Goal: Task Accomplishment & Management: Manage account settings

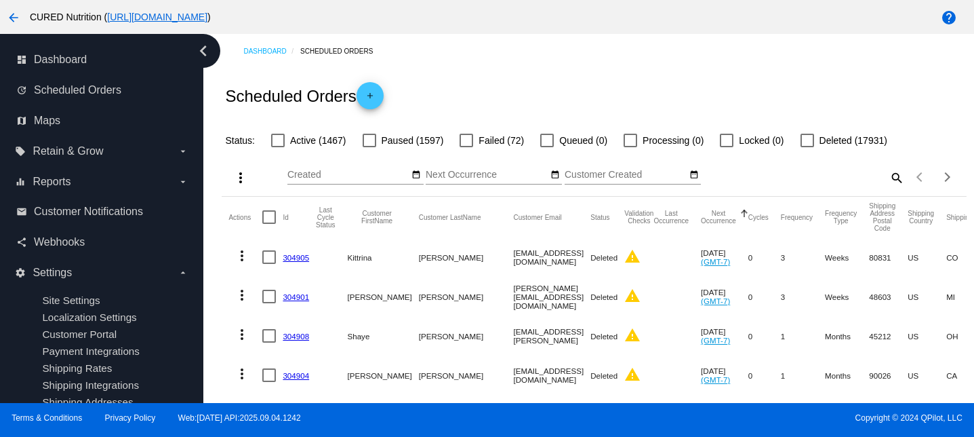
click at [903, 169] on mat-icon "search" at bounding box center [896, 177] width 16 height 21
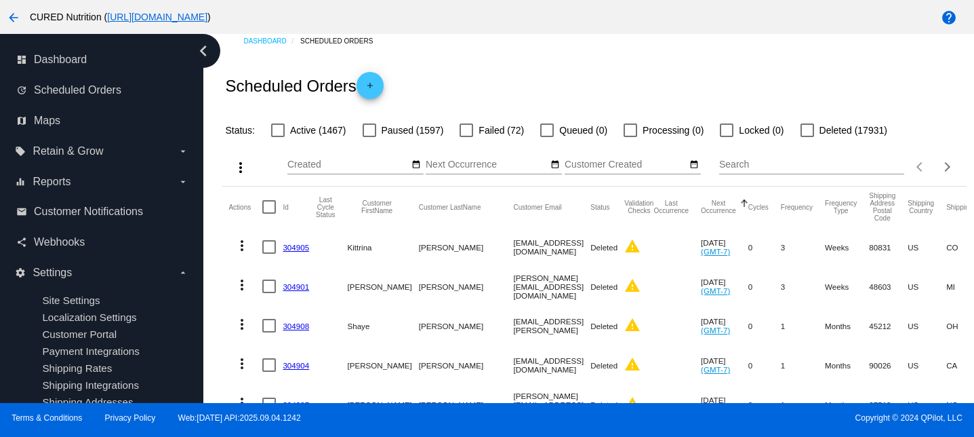
click at [853, 161] on input "Search" at bounding box center [811, 164] width 185 height 11
click at [822, 165] on input "Search" at bounding box center [811, 164] width 185 height 11
paste input "[EMAIL_ADDRESS][DOMAIN_NAME]"
type input "[EMAIL_ADDRESS][DOMAIN_NAME]"
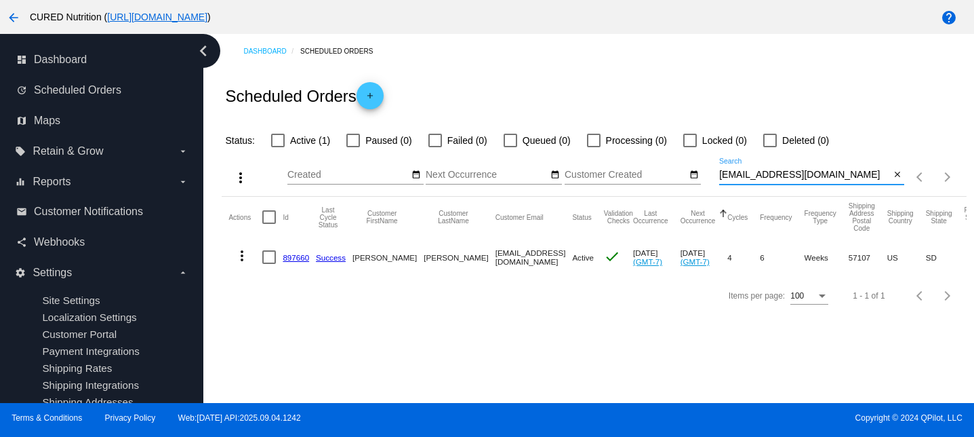
click at [242, 254] on mat-icon "more_vert" at bounding box center [242, 255] width 16 height 16
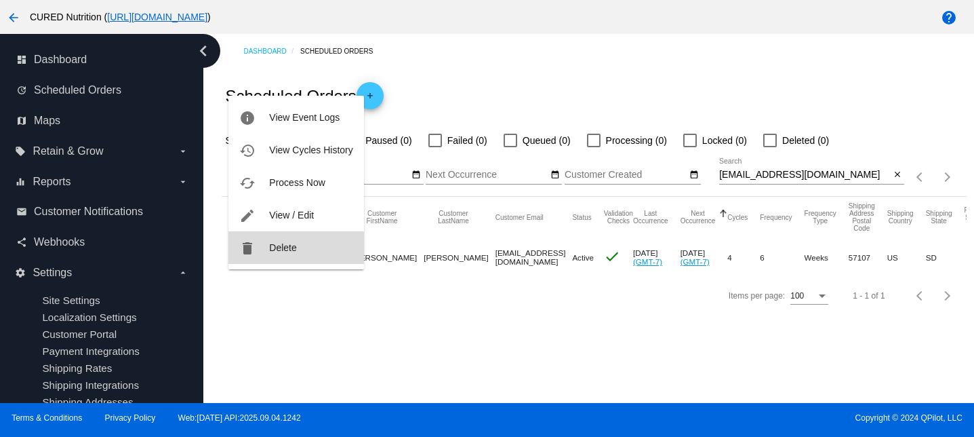
click at [284, 243] on span "Delete" at bounding box center [282, 247] width 27 height 11
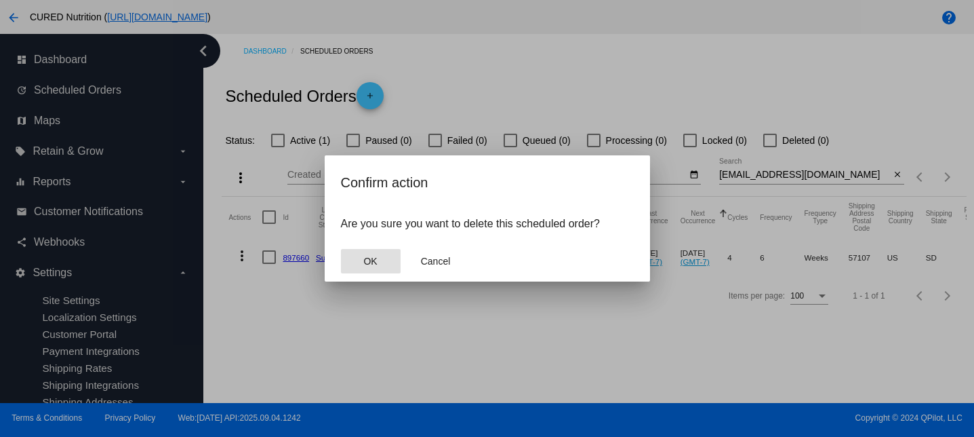
click at [377, 256] on span "OK" at bounding box center [370, 261] width 14 height 11
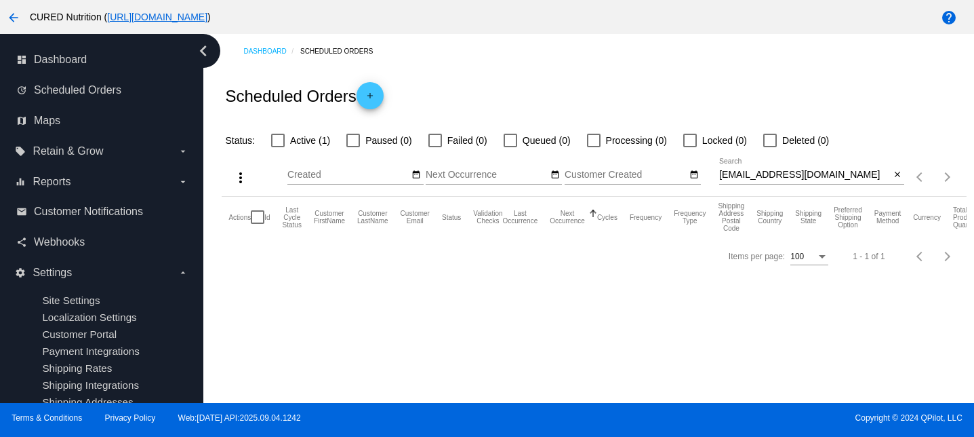
click at [748, 153] on div "more_vert Sep Jan Feb Mar [DATE]" at bounding box center [594, 172] width 744 height 48
click at [763, 140] on div at bounding box center [770, 141] width 14 height 14
click at [769, 147] on input "Deleted (0)" at bounding box center [769, 147] width 1 height 1
checkbox input "true"
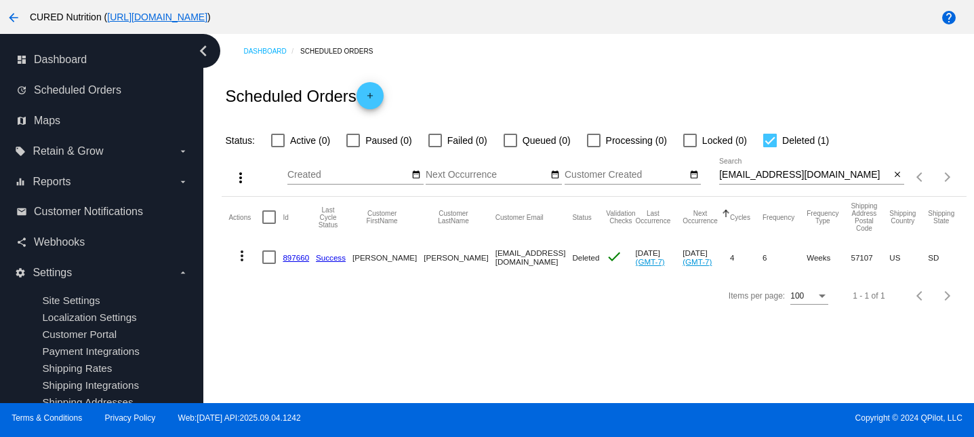
click at [290, 260] on link "897660" at bounding box center [296, 257] width 26 height 9
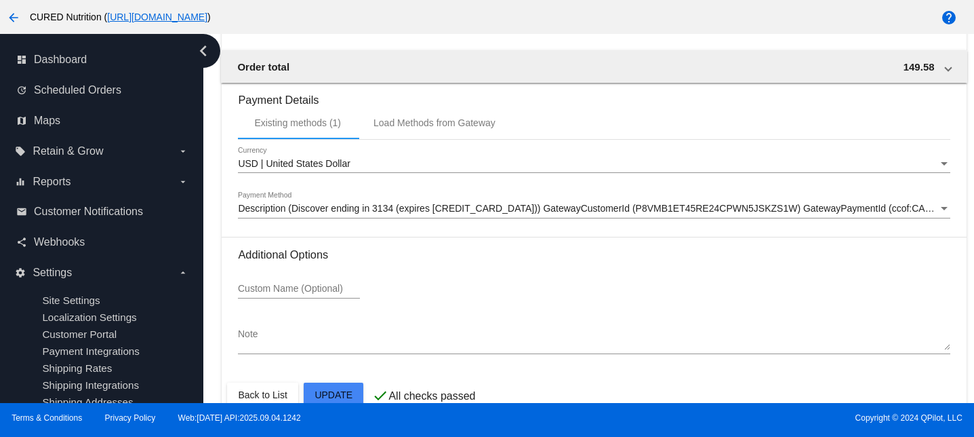
scroll to position [1284, 0]
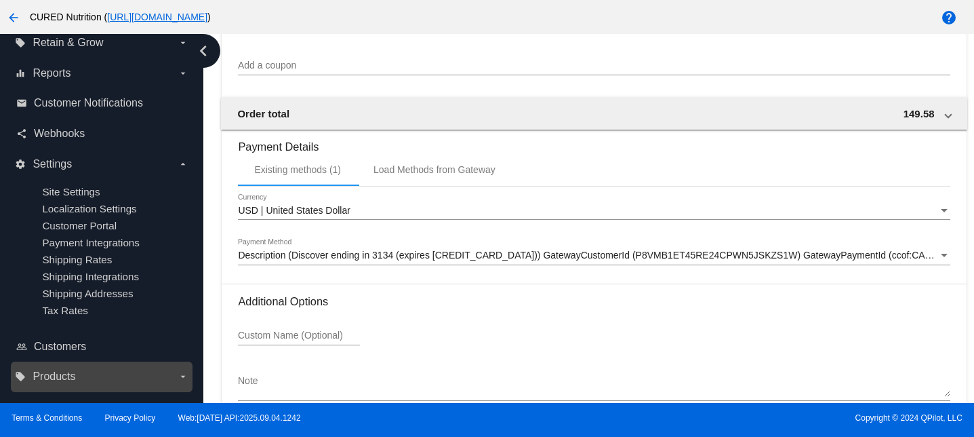
click at [67, 370] on span "Products" at bounding box center [54, 376] width 43 height 12
click at [0, 0] on input "local_offer Products arrow_drop_down" at bounding box center [0, 0] width 0 height 0
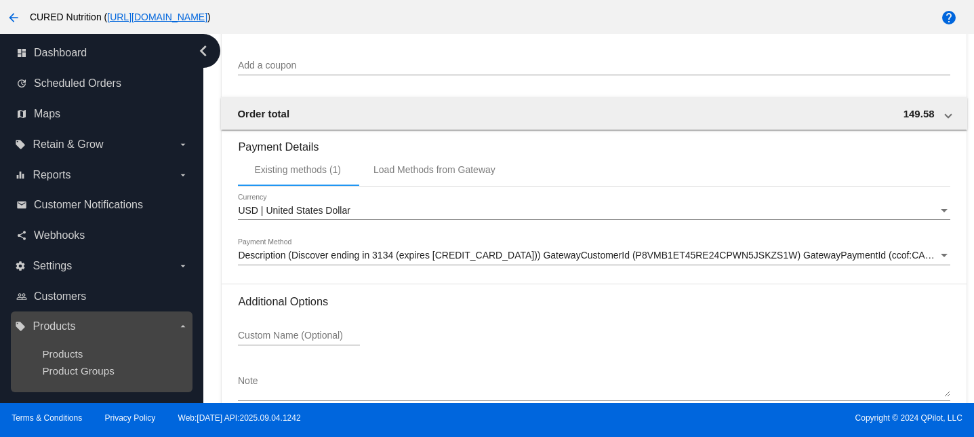
scroll to position [7, 0]
click at [68, 355] on span "Products" at bounding box center [62, 354] width 41 height 12
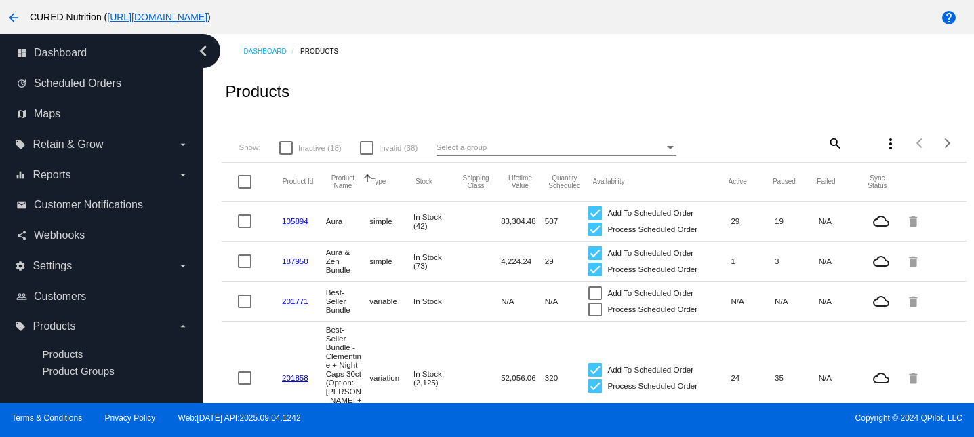
drag, startPoint x: 745, startPoint y: 222, endPoint x: 729, endPoint y: 222, distance: 16.3
click at [729, 222] on mat-row "105894 Aura simple In Stock (42) 83,304.48 507 Add To Scheduled Order Process S…" at bounding box center [594, 221] width 744 height 40
click at [829, 145] on mat-icon "search" at bounding box center [834, 142] width 16 height 21
click at [820, 144] on input "Search" at bounding box center [780, 141] width 123 height 11
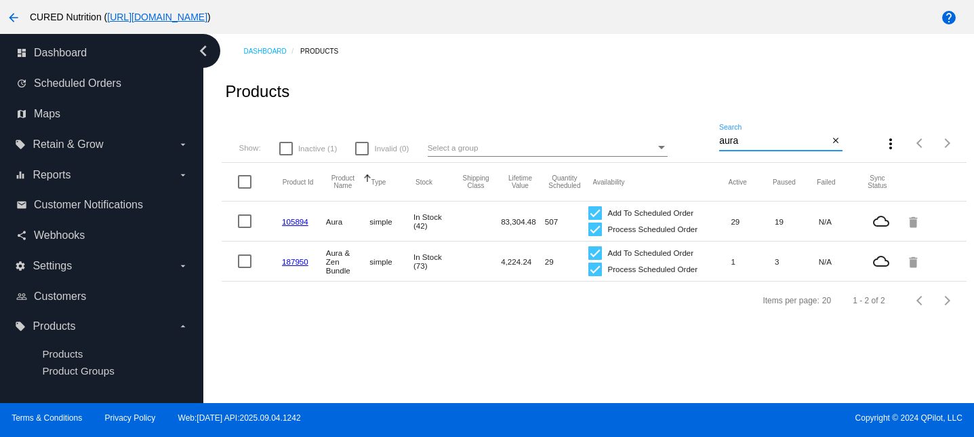
click at [744, 138] on input "aura" at bounding box center [773, 141] width 109 height 11
type input "your"
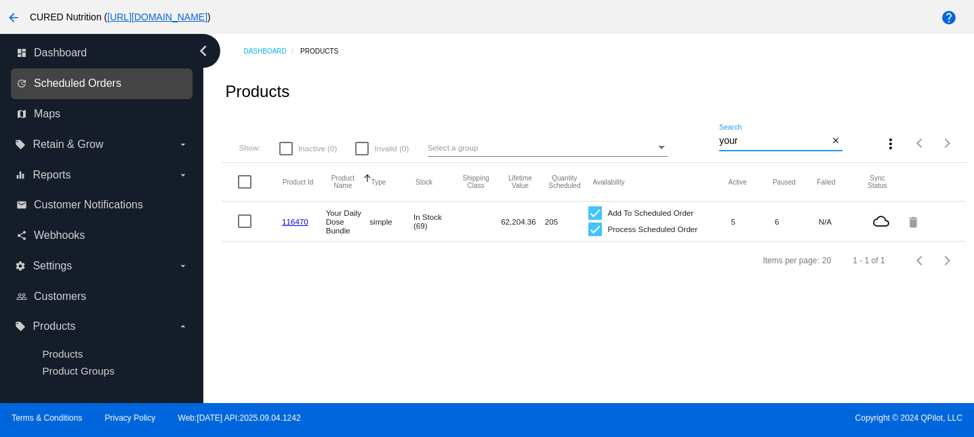
click at [64, 78] on span "Scheduled Orders" at bounding box center [77, 83] width 87 height 12
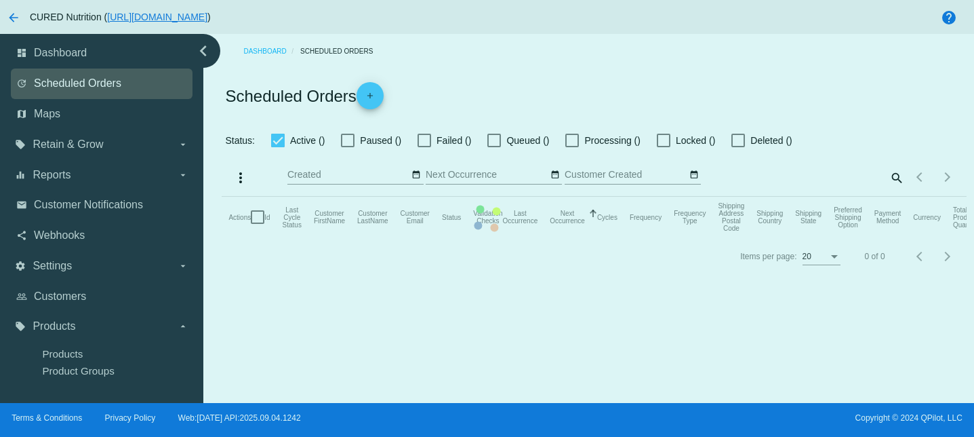
checkbox input "false"
checkbox input "true"
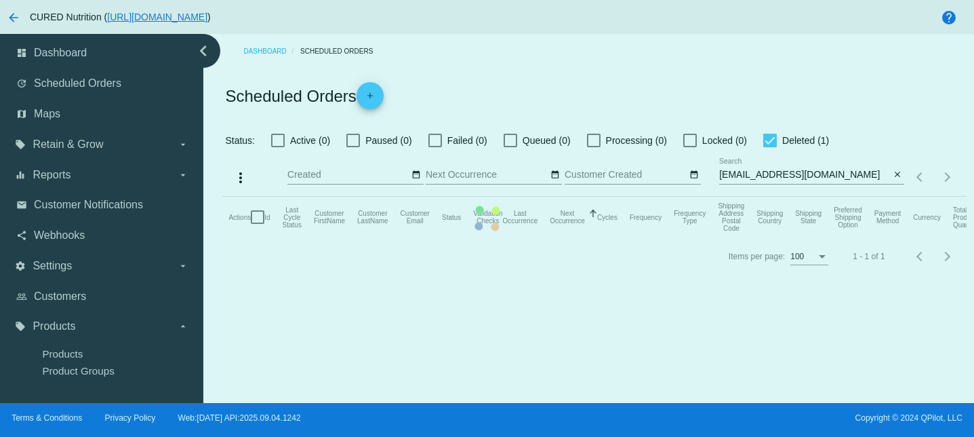
click at [797, 197] on mat-table "Actions Id Last Cycle Status Customer FirstName Customer LastName Customer Emai…" at bounding box center [594, 217] width 744 height 41
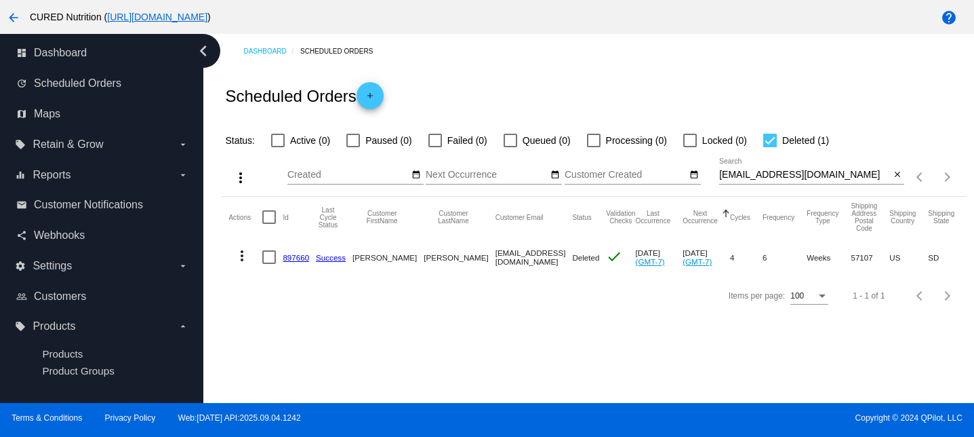
click at [296, 259] on link "897660" at bounding box center [296, 257] width 26 height 9
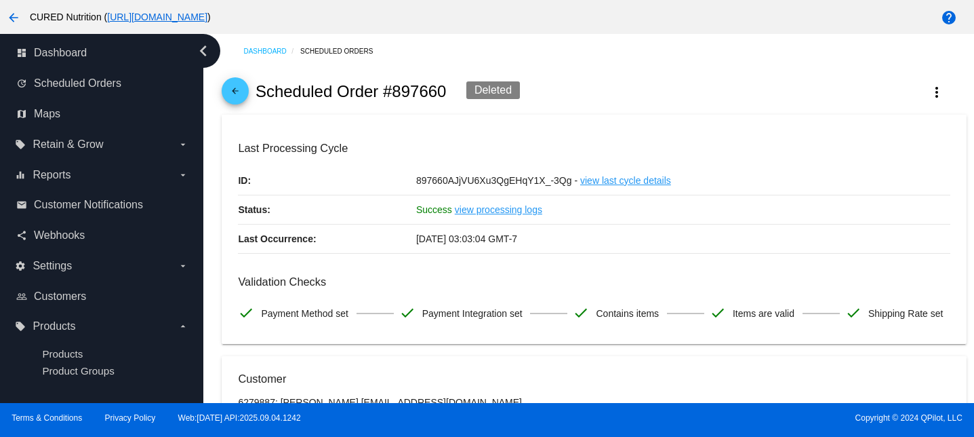
click at [581, 184] on link "view last cycle details" at bounding box center [625, 180] width 91 height 28
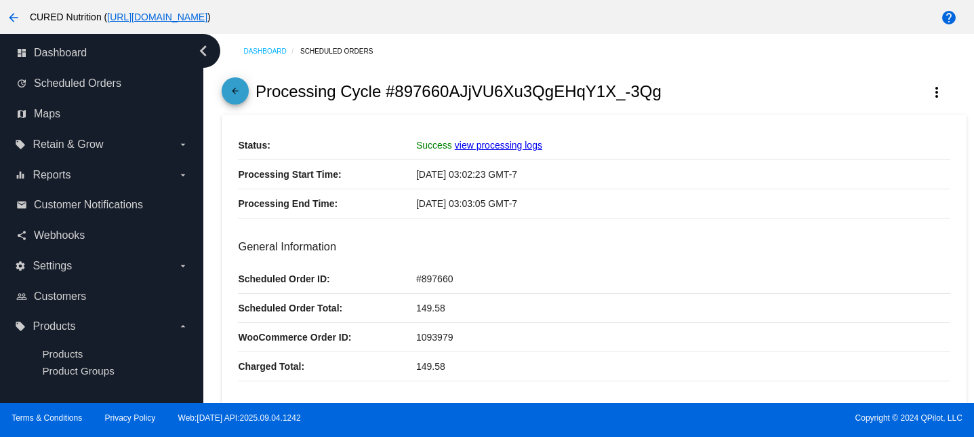
click at [243, 98] on mat-icon "arrow_back" at bounding box center [235, 94] width 16 height 16
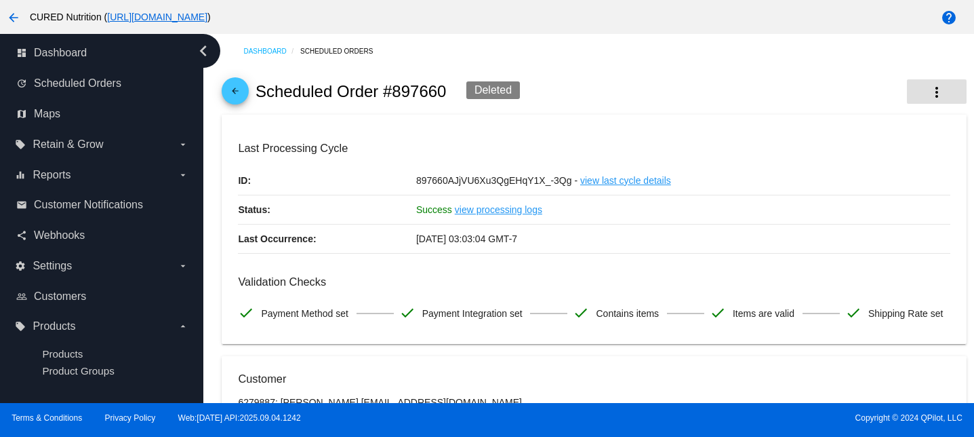
click at [940, 96] on mat-icon "more_vert" at bounding box center [937, 92] width 16 height 16
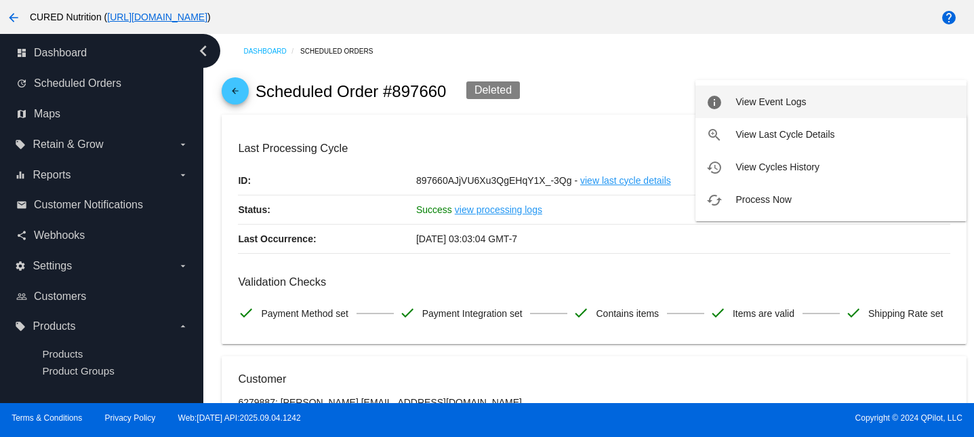
click at [814, 104] on button "info View Event Logs" at bounding box center [831, 101] width 271 height 33
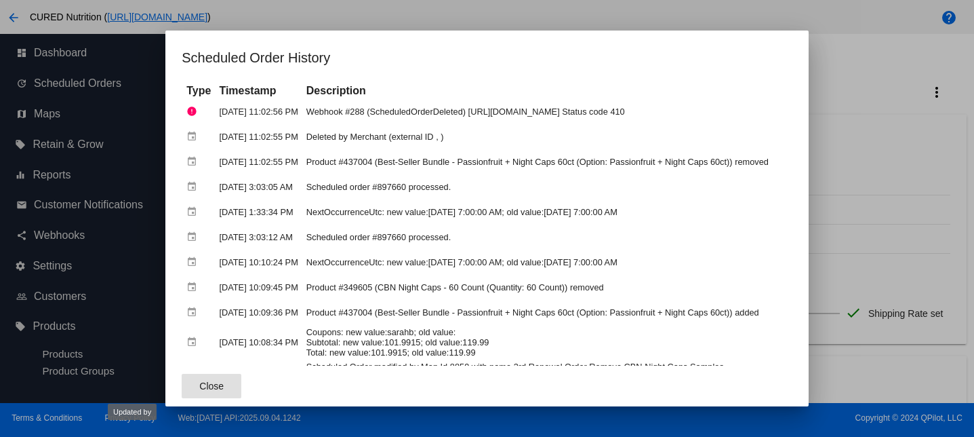
click at [199, 384] on span "Close" at bounding box center [211, 385] width 24 height 11
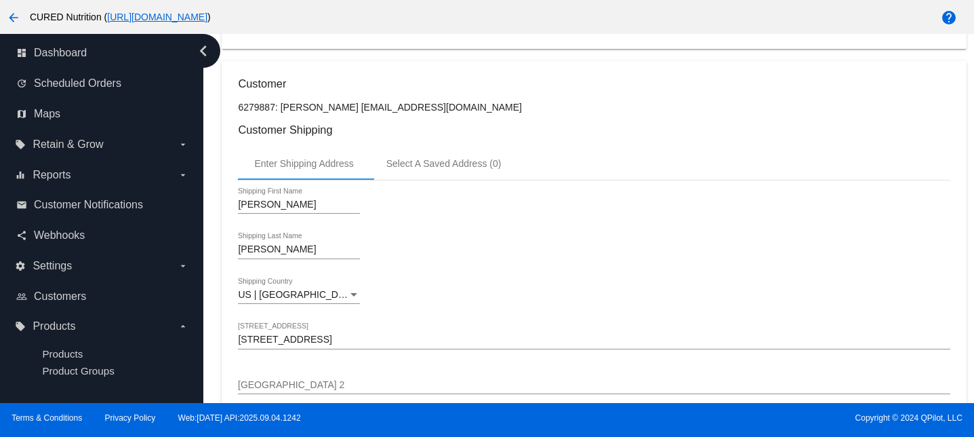
scroll to position [254, 0]
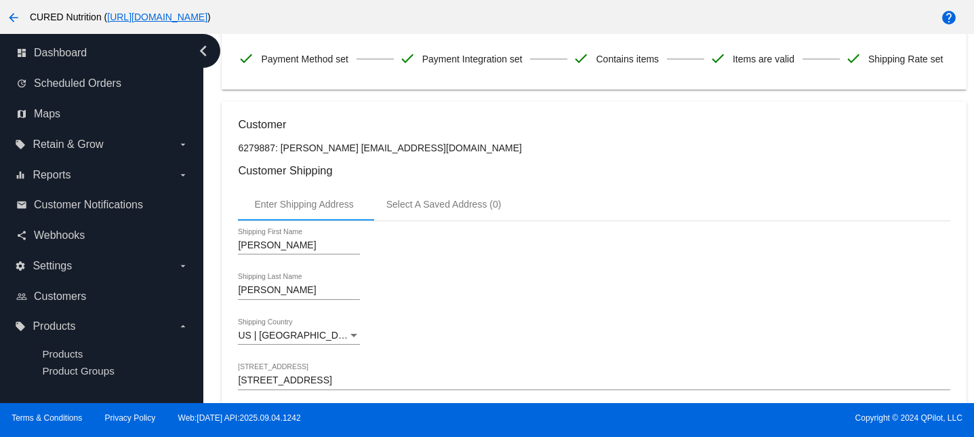
drag, startPoint x: 359, startPoint y: 152, endPoint x: 542, endPoint y: 151, distance: 183.0
click at [542, 151] on p "6279887: [PERSON_NAME] [EMAIL_ADDRESS][DOMAIN_NAME]" at bounding box center [594, 147] width 712 height 11
copy p "[EMAIL_ADDRESS][DOMAIN_NAME]"
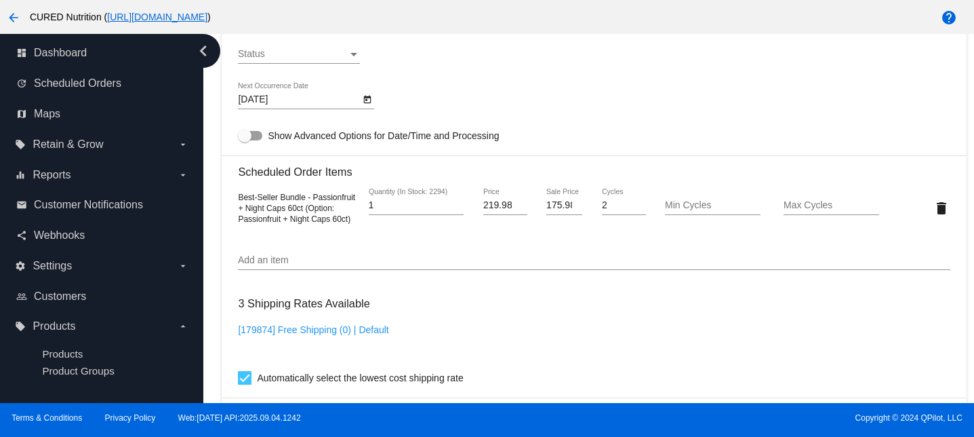
scroll to position [0, 0]
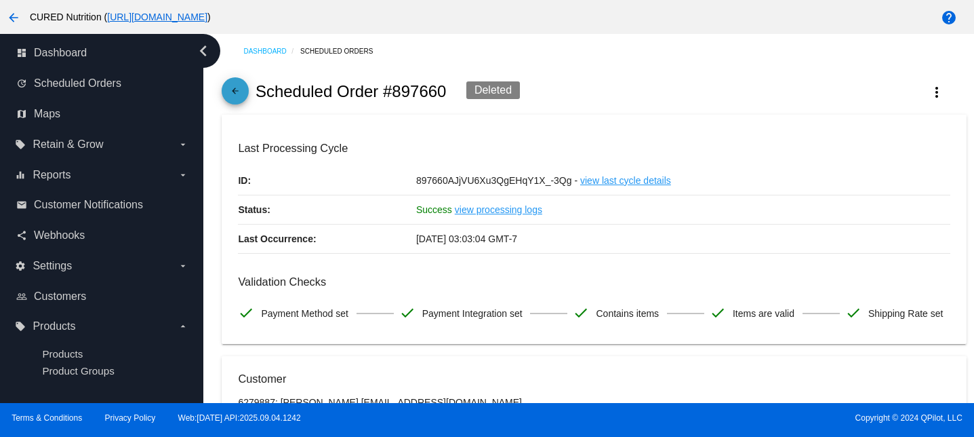
click at [237, 94] on mat-icon "arrow_back" at bounding box center [235, 94] width 16 height 16
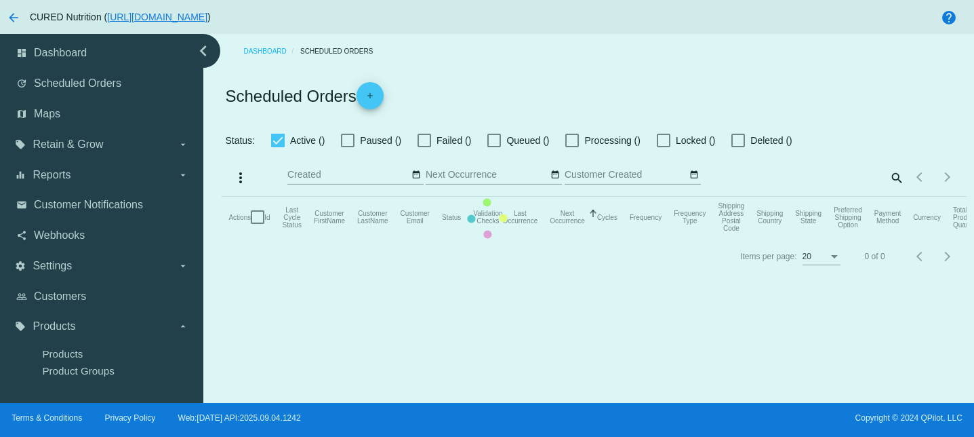
checkbox input "false"
checkbox input "true"
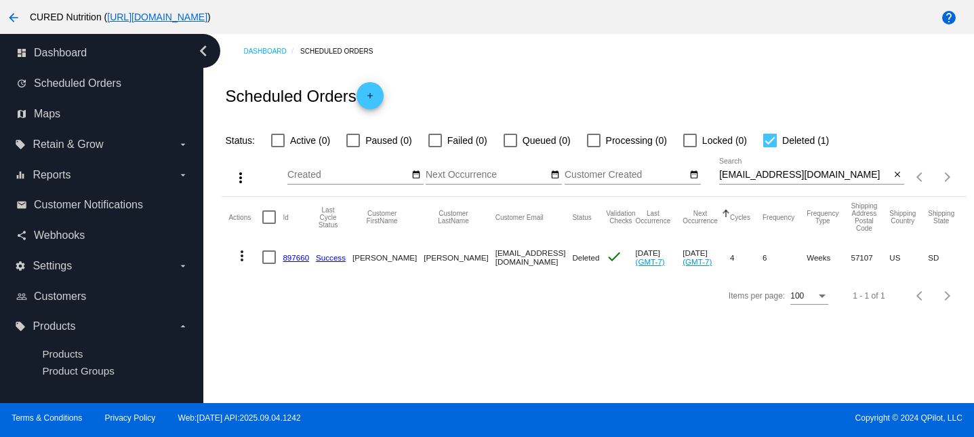
click at [228, 260] on mat-table "Actions Id Last Cycle Status Customer FirstName Customer LastName Customer Emai…" at bounding box center [594, 237] width 744 height 80
click at [245, 260] on mat-icon "more_vert" at bounding box center [242, 255] width 16 height 16
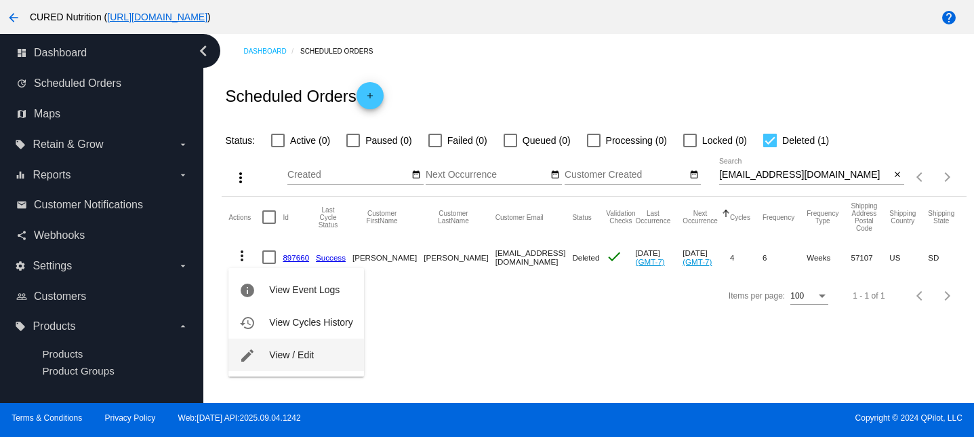
click at [275, 360] on button "edit View / Edit" at bounding box center [295, 354] width 135 height 33
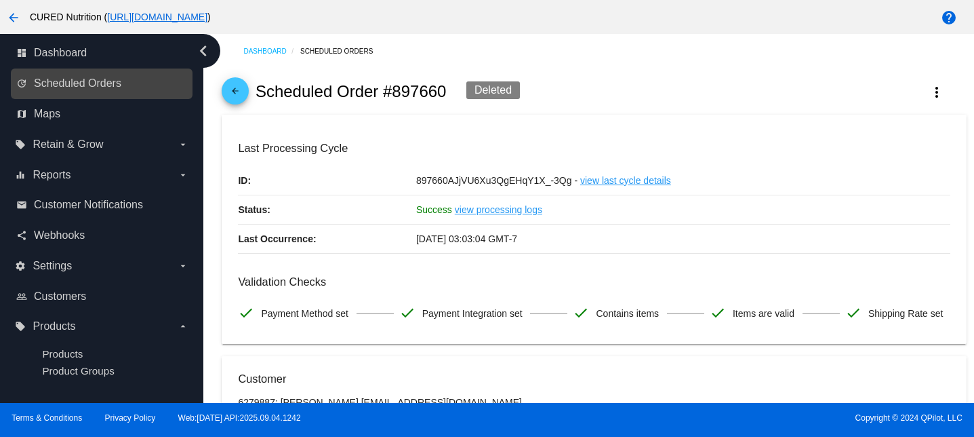
click at [106, 76] on link "update Scheduled Orders" at bounding box center [102, 84] width 172 height 22
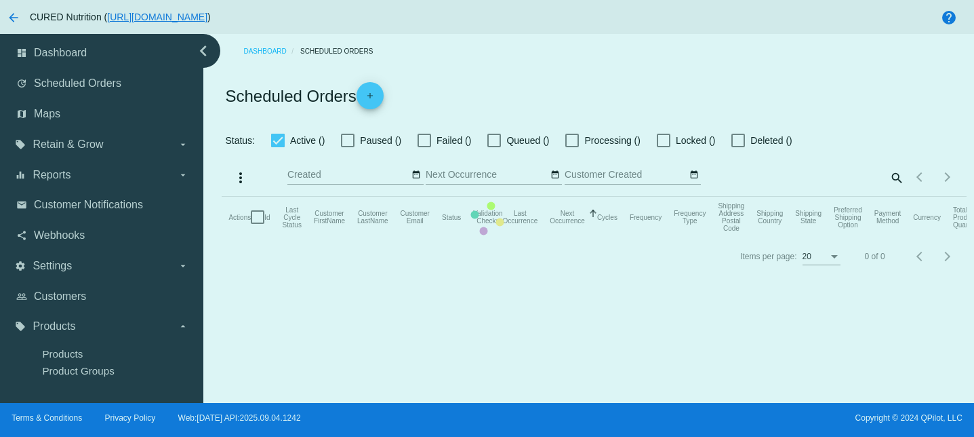
checkbox input "false"
checkbox input "true"
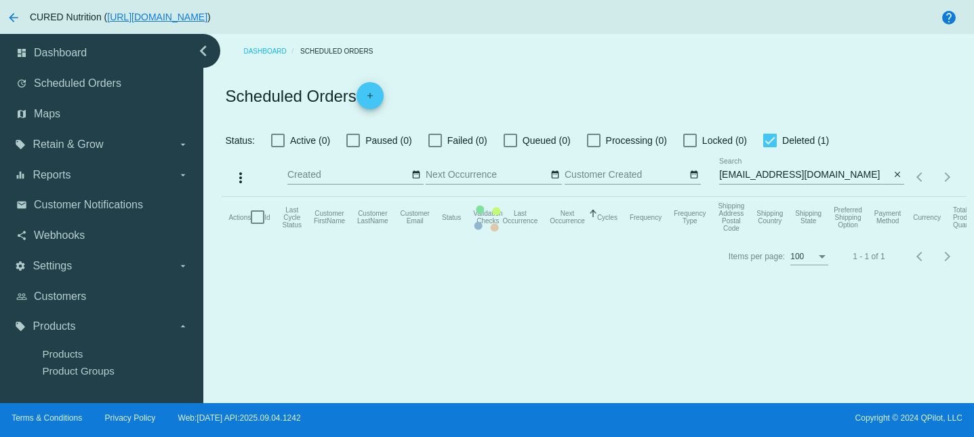
click at [806, 197] on mat-table "Actions Id Last Cycle Status Customer FirstName Customer LastName Customer Emai…" at bounding box center [594, 217] width 744 height 41
click at [806, 173] on app-dashboard-scheduled-orders "Scheduled Orders add Status: Active (0) Paused (0) Failed (0) Queued (0) Proces…" at bounding box center [594, 171] width 744 height 207
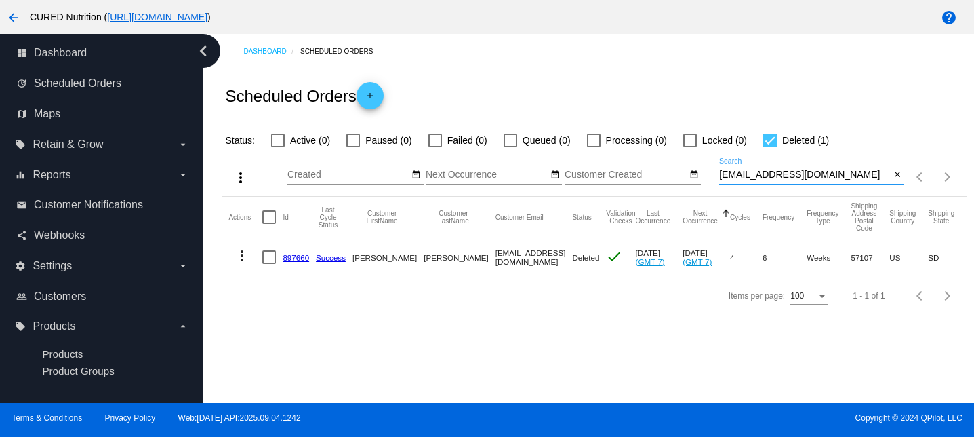
click at [782, 178] on input "[EMAIL_ADDRESS][DOMAIN_NAME]" at bounding box center [804, 174] width 171 height 11
paste input "carliegrace"
type input "[EMAIL_ADDRESS][DOMAIN_NAME]"
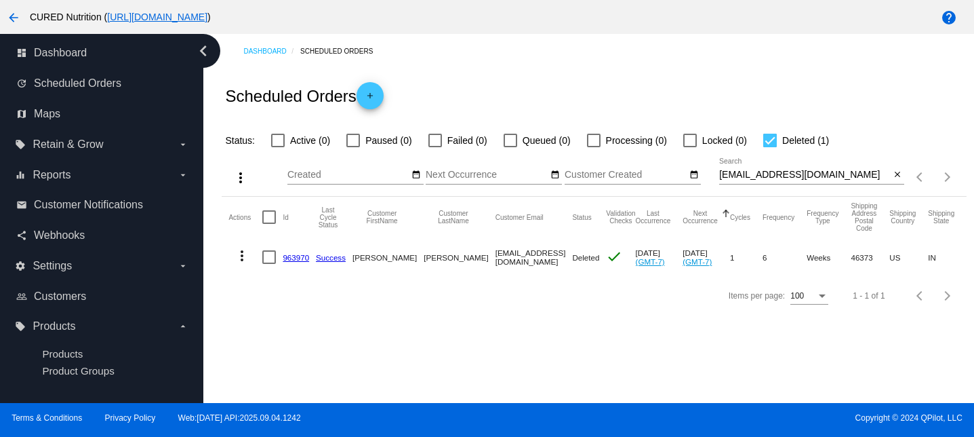
click at [294, 259] on link "963970" at bounding box center [296, 257] width 26 height 9
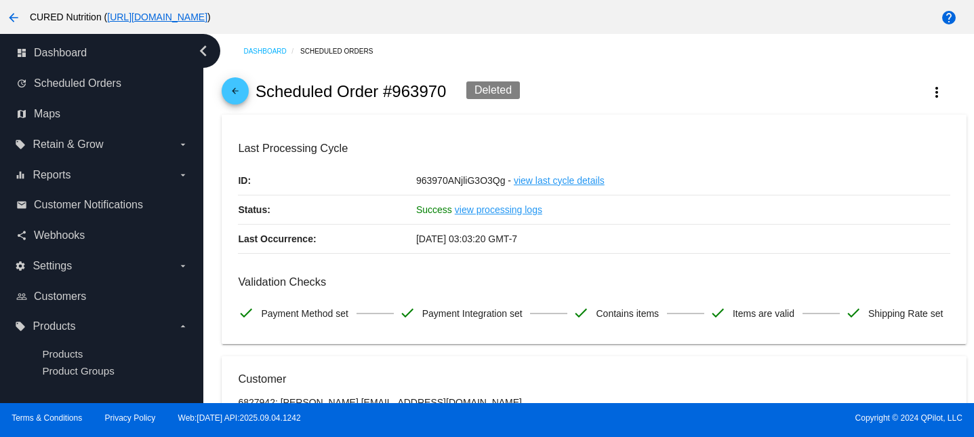
click at [935, 108] on div "arrow_back Scheduled Order #963970 Deleted more_vert" at bounding box center [594, 91] width 744 height 46
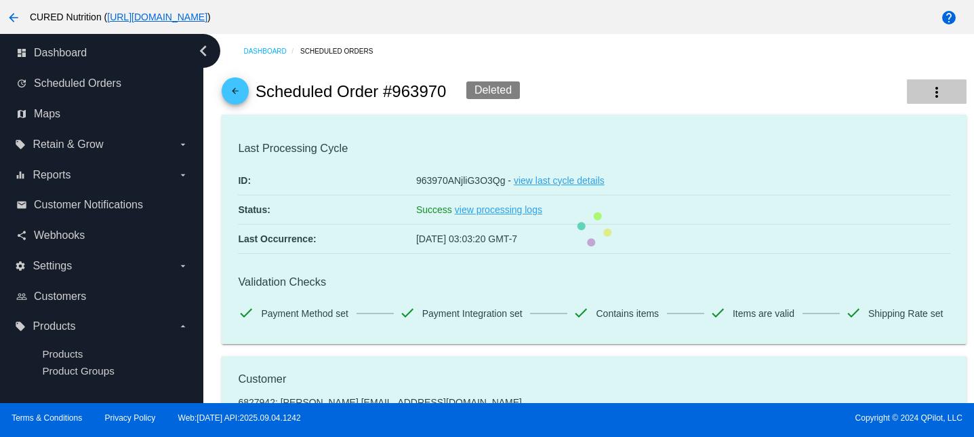
click at [935, 96] on mat-icon "more_vert" at bounding box center [937, 92] width 16 height 16
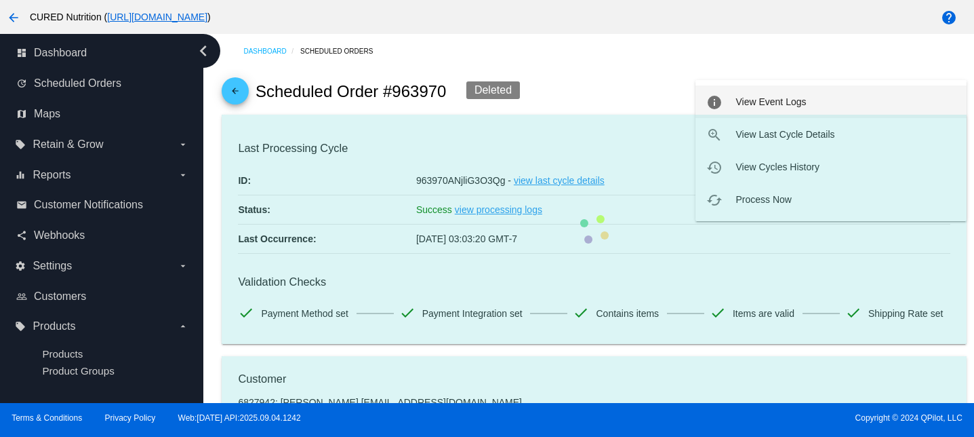
click at [794, 99] on span "View Event Logs" at bounding box center [771, 101] width 70 height 11
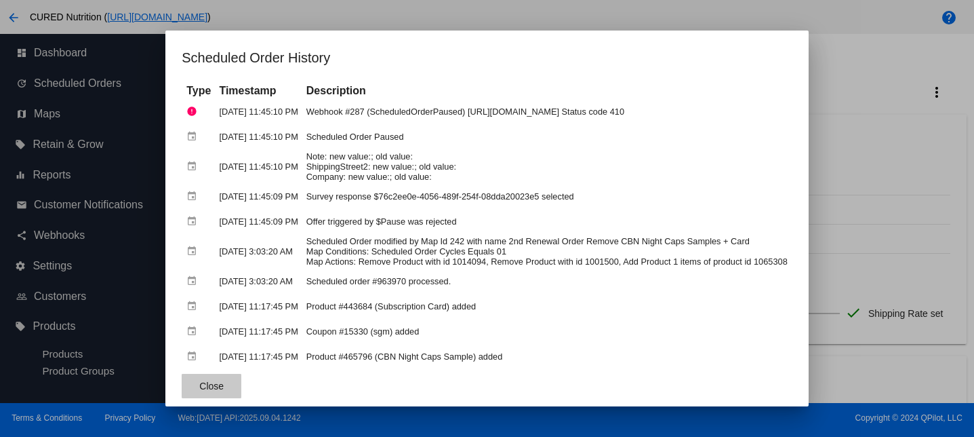
click at [182, 397] on button "Close" at bounding box center [212, 386] width 60 height 24
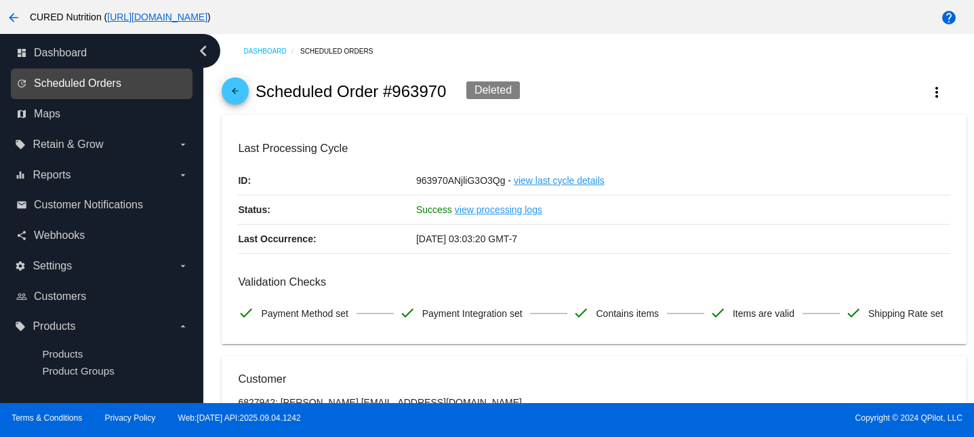
click at [81, 83] on span "Scheduled Orders" at bounding box center [77, 83] width 87 height 12
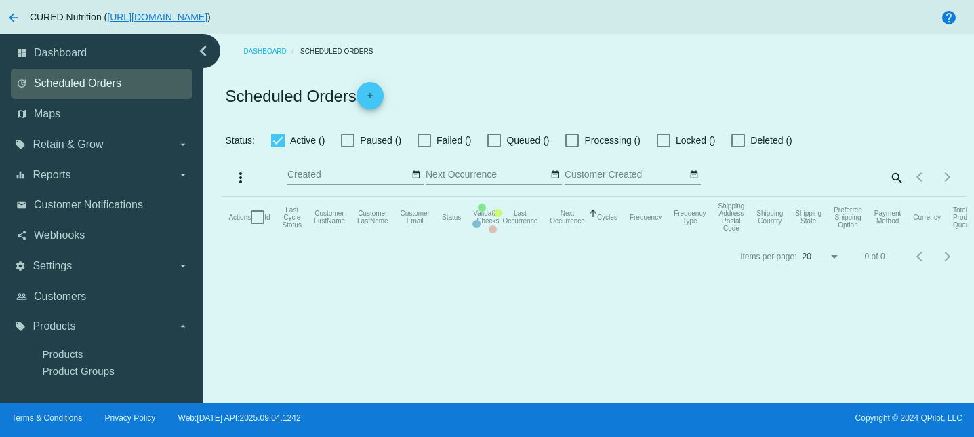
checkbox input "false"
checkbox input "true"
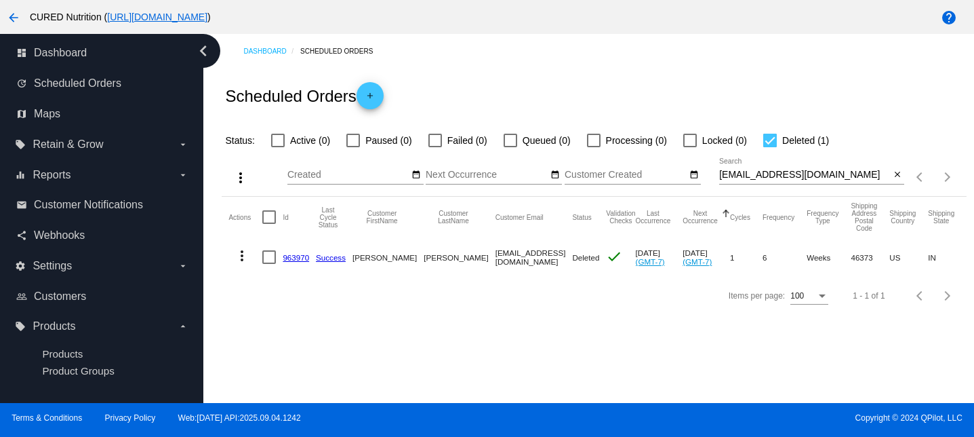
click at [243, 262] on mat-icon "more_vert" at bounding box center [242, 255] width 16 height 16
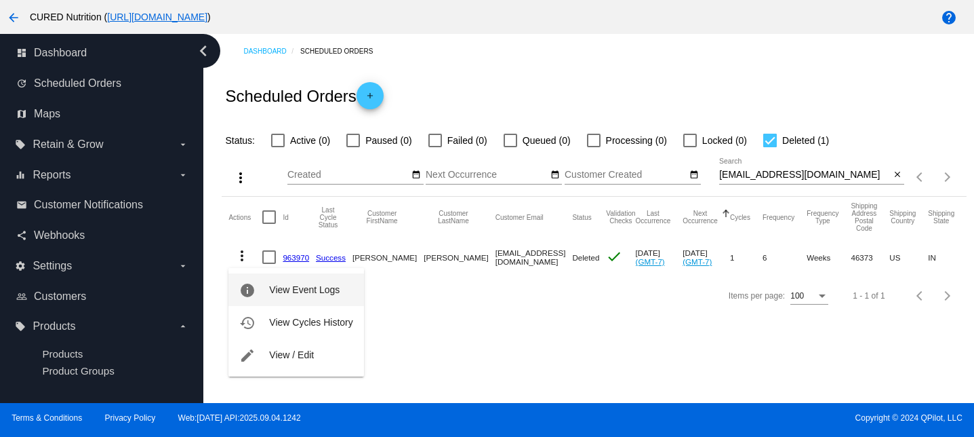
click at [293, 285] on span "View Event Logs" at bounding box center [304, 289] width 70 height 11
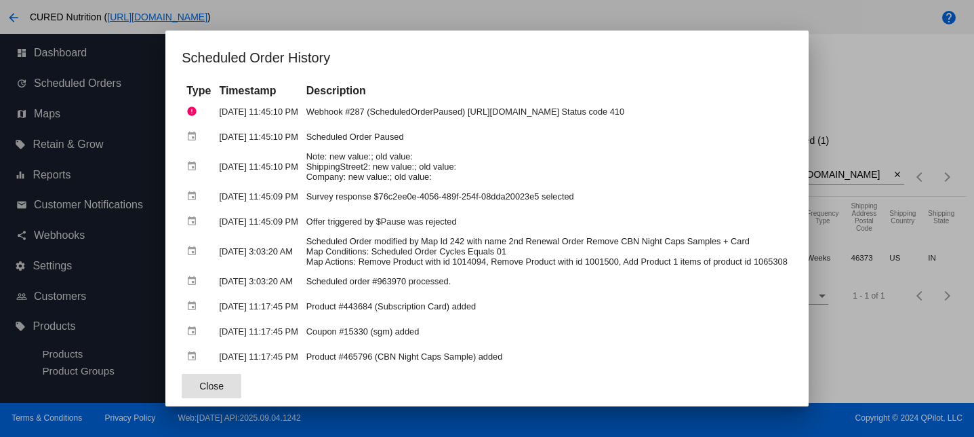
click at [182, 380] on button "Close" at bounding box center [212, 386] width 60 height 24
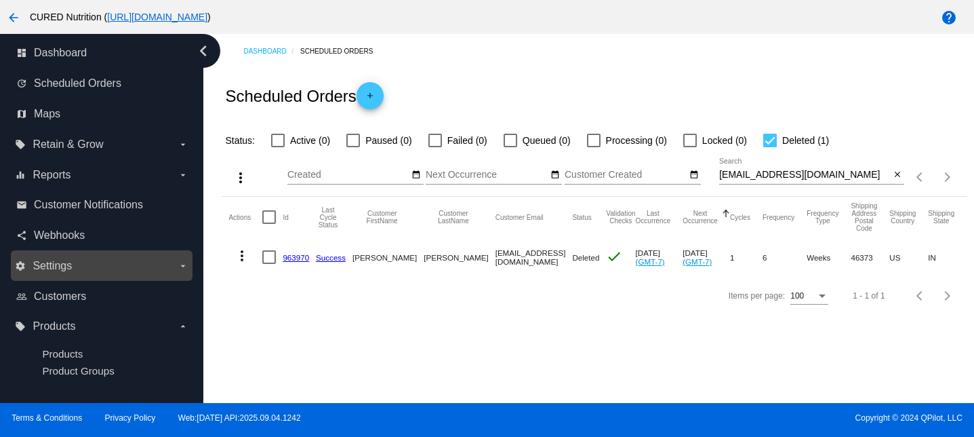
click at [90, 261] on label "settings Settings arrow_drop_down" at bounding box center [101, 266] width 173 height 22
click at [0, 0] on input "settings Settings arrow_drop_down" at bounding box center [0, 0] width 0 height 0
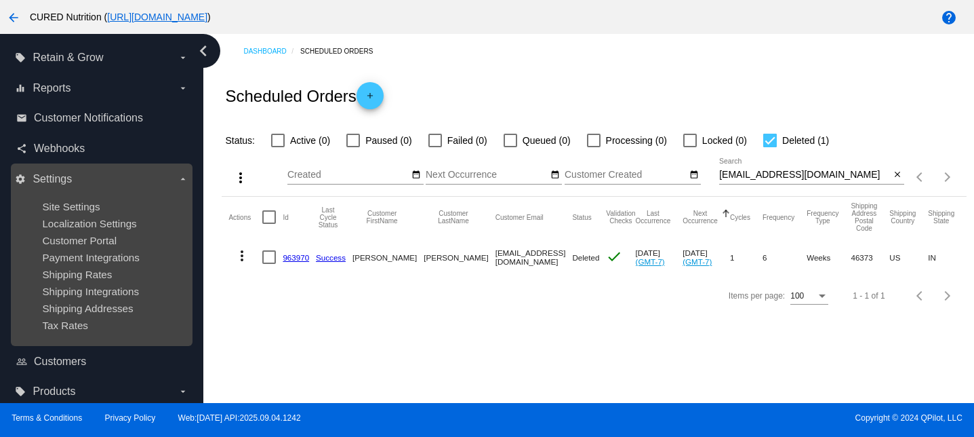
scroll to position [111, 0]
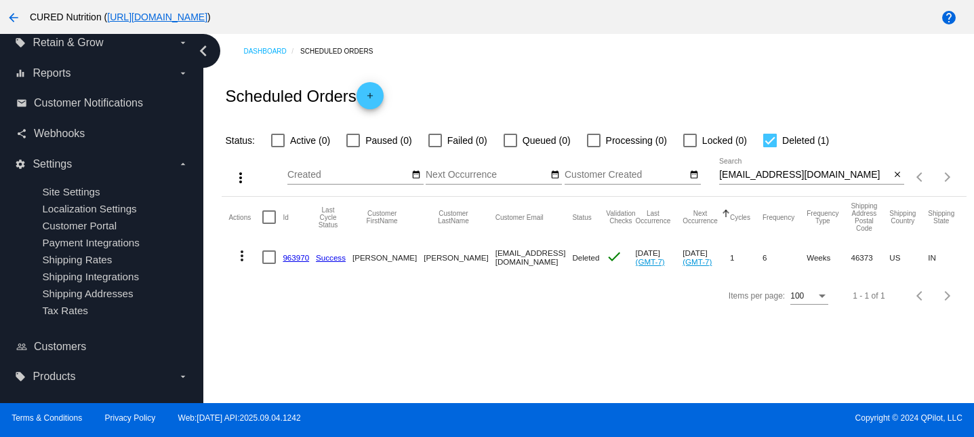
click at [751, 167] on div "[EMAIL_ADDRESS][DOMAIN_NAME] Search" at bounding box center [804, 171] width 171 height 26
click at [750, 177] on input "[EMAIL_ADDRESS][DOMAIN_NAME]" at bounding box center [804, 174] width 171 height 11
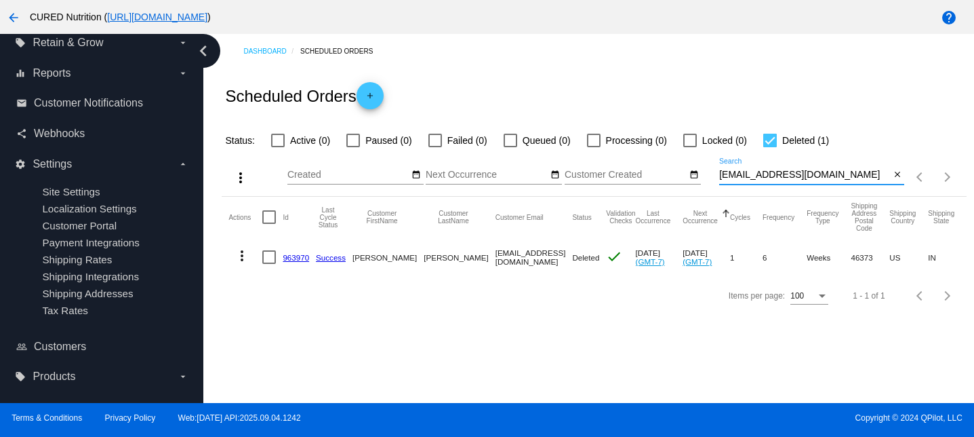
click at [750, 177] on input "[EMAIL_ADDRESS][DOMAIN_NAME]" at bounding box center [804, 174] width 171 height 11
paste input "[PERSON_NAME][EMAIL_ADDRESS]"
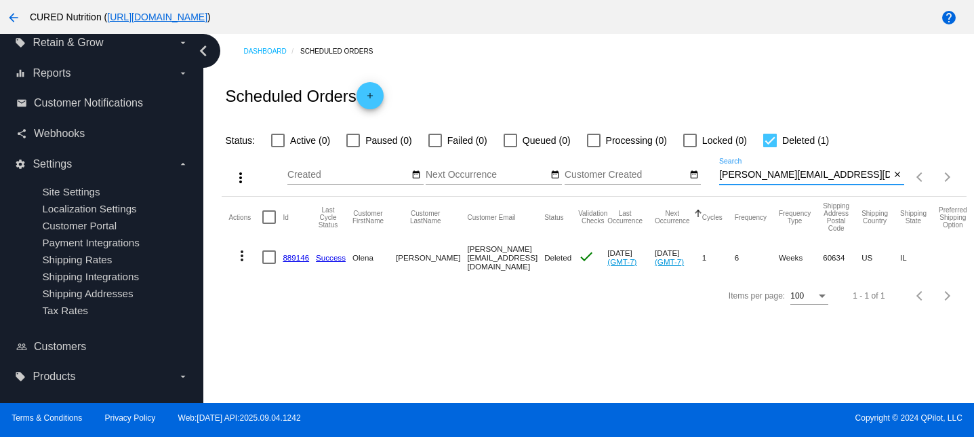
click at [248, 264] on mat-icon "more_vert" at bounding box center [242, 255] width 16 height 16
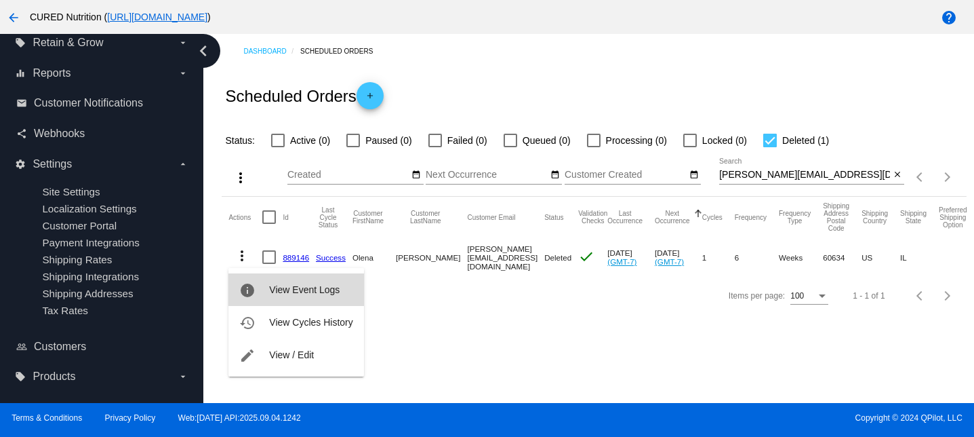
click at [291, 295] on button "info View Event Logs" at bounding box center [295, 289] width 135 height 33
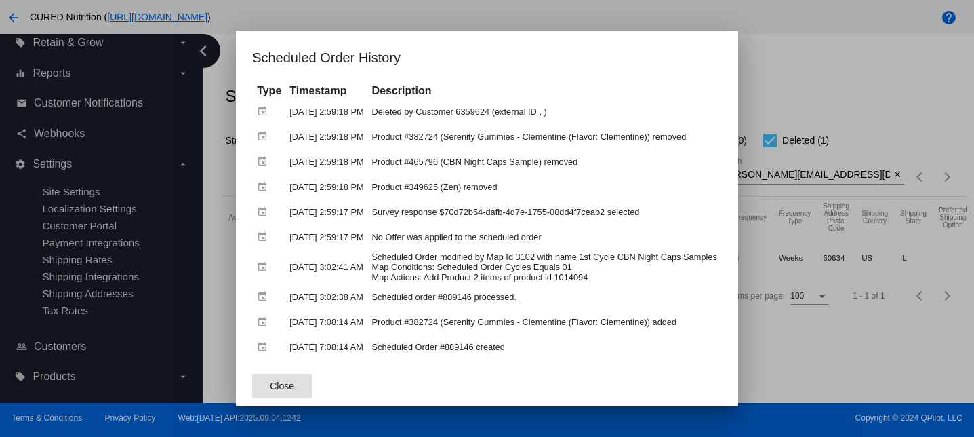
click at [738, 60] on mat-dialog-container "Scheduled Order History Type Timestamp Description event [DATE] 2:59:18 PM Dele…" at bounding box center [487, 219] width 502 height 376
click at [784, 74] on div at bounding box center [487, 218] width 974 height 437
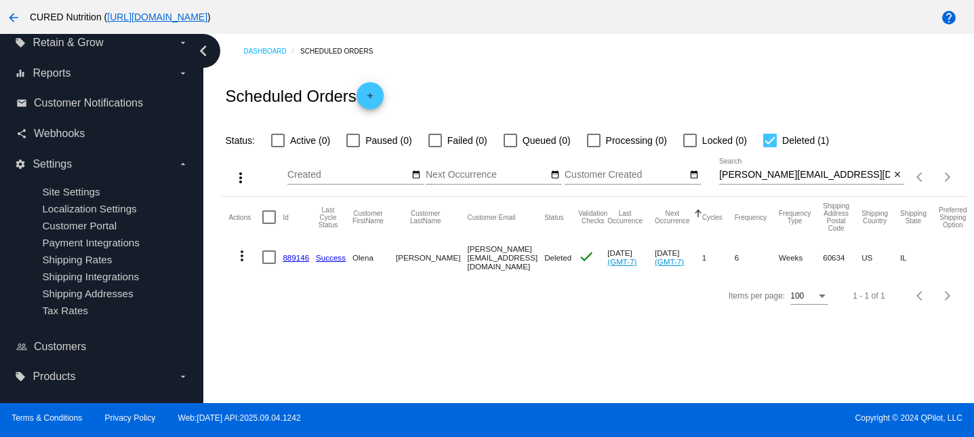
click at [752, 172] on input "[PERSON_NAME][EMAIL_ADDRESS][DOMAIN_NAME]" at bounding box center [804, 174] width 171 height 11
paste input "[EMAIL_ADDRESS][DOMAIN_NAME]"
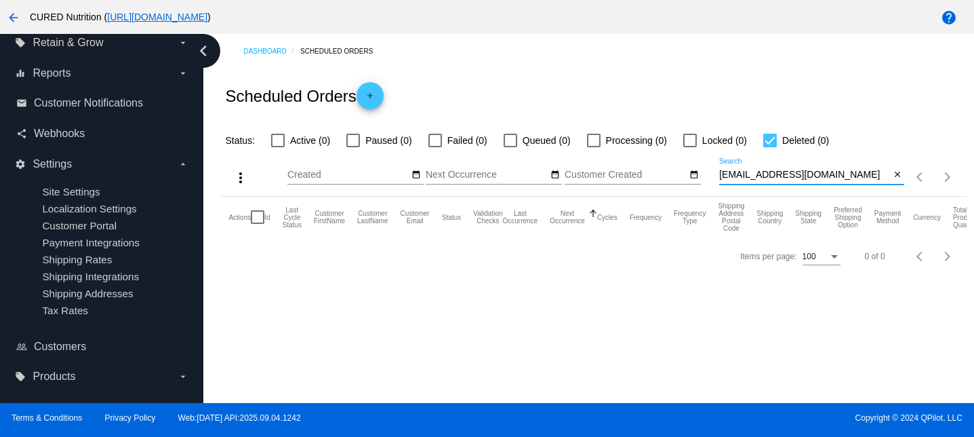
click at [820, 176] on input "[EMAIL_ADDRESS][DOMAIN_NAME]" at bounding box center [804, 174] width 171 height 11
click at [767, 173] on input "[EMAIL_ADDRESS][DOMAIN_NAME]" at bounding box center [804, 174] width 171 height 11
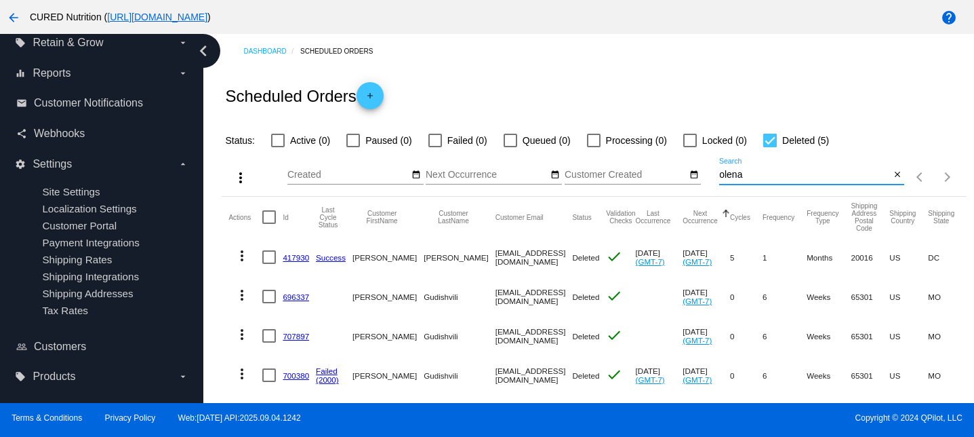
click at [743, 166] on div "olena Search" at bounding box center [804, 171] width 171 height 26
click at [733, 184] on div "olena Search" at bounding box center [804, 171] width 171 height 26
click at [733, 178] on input "olena" at bounding box center [804, 174] width 171 height 11
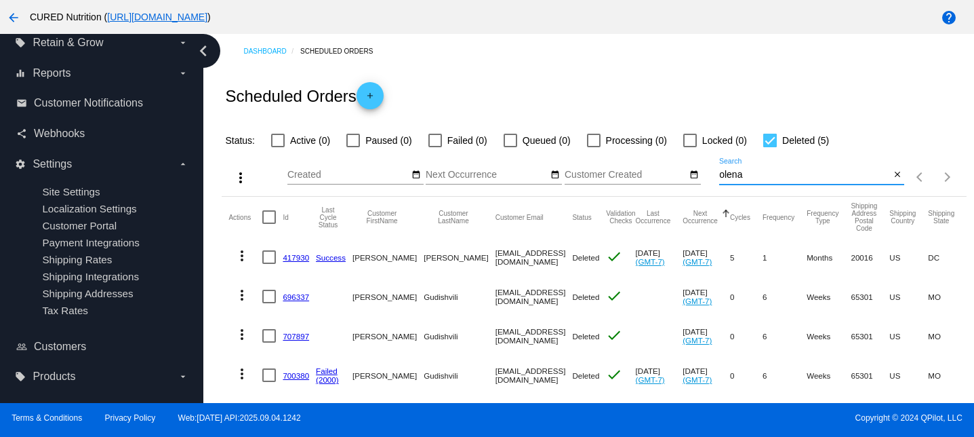
paste input ".[PERSON_NAME][EMAIL_ADDRESS][DOMAIN_NAME]"
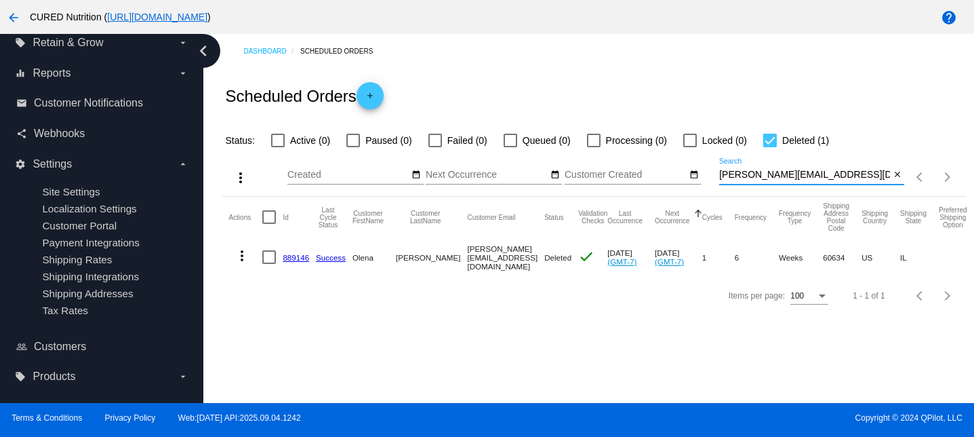
click at [245, 241] on mat-cell "more_vert" at bounding box center [245, 256] width 34 height 39
click at [244, 249] on mat-icon "more_vert" at bounding box center [242, 255] width 16 height 16
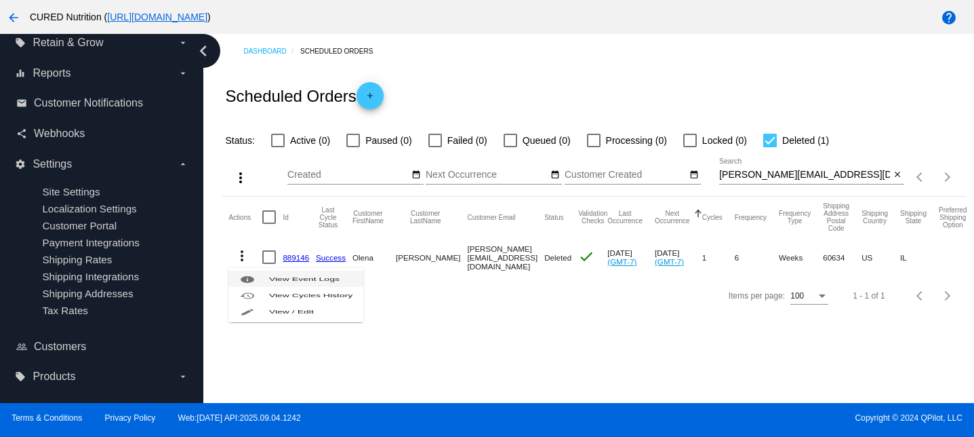
click at [268, 281] on button "info View Event Logs" at bounding box center [295, 278] width 135 height 16
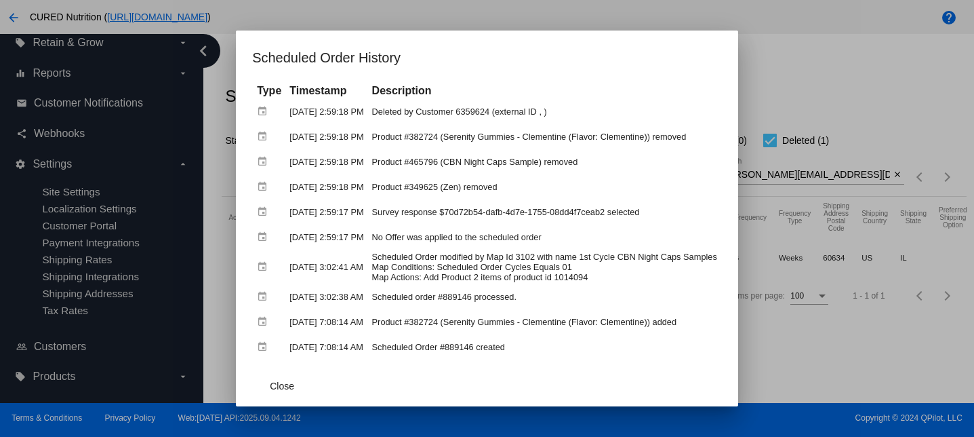
click at [797, 56] on div at bounding box center [487, 218] width 974 height 437
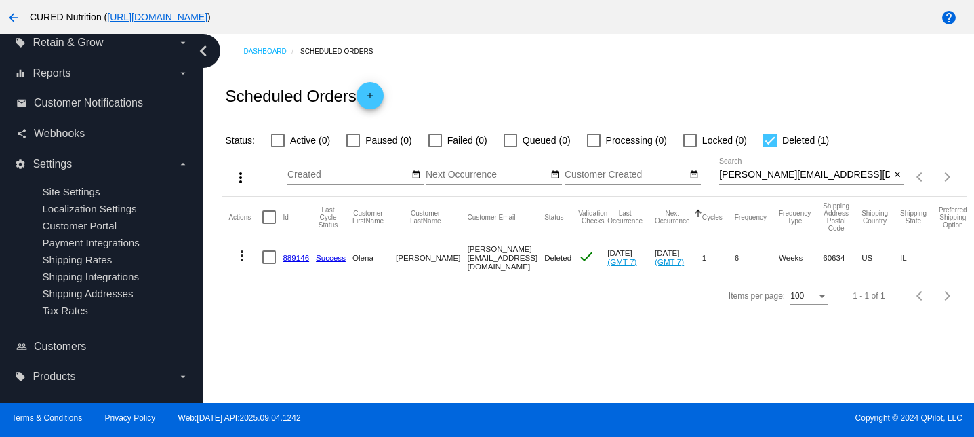
click at [750, 166] on div "[PERSON_NAME][EMAIL_ADDRESS][DOMAIN_NAME] Search" at bounding box center [804, 171] width 171 height 26
